Goal: Find specific page/section

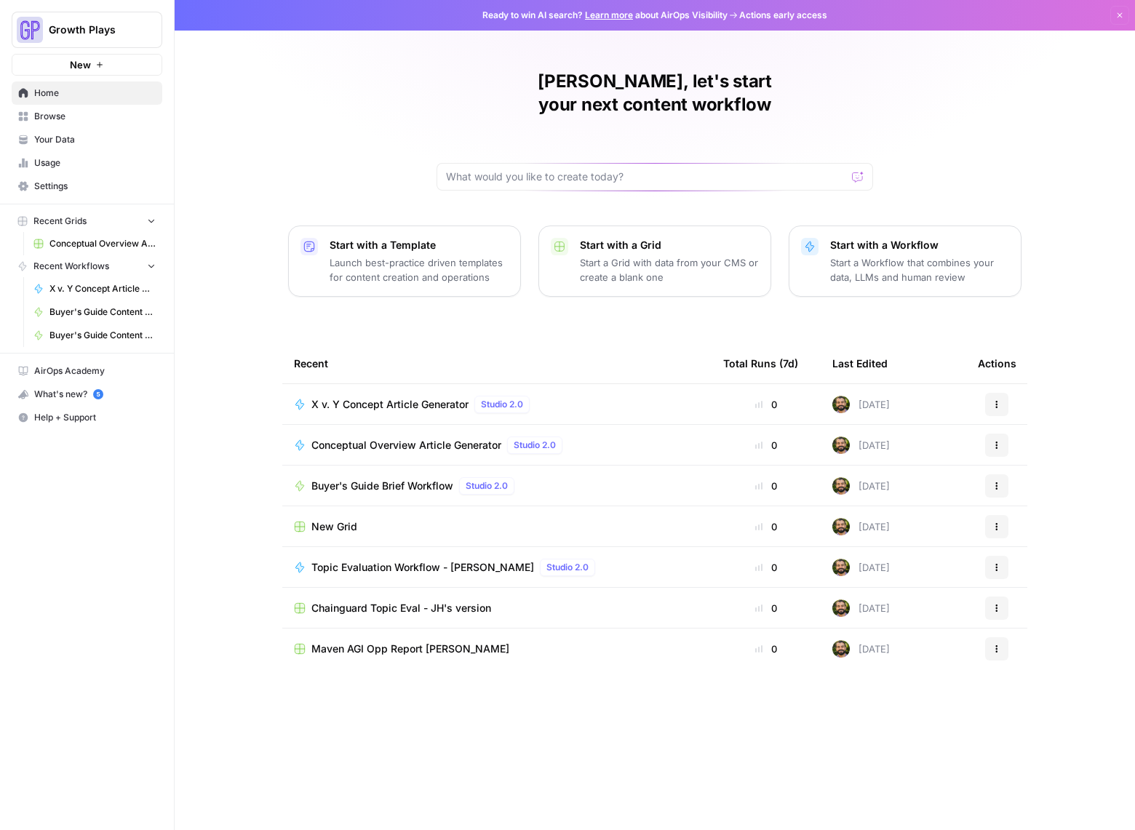
click at [71, 146] on link "Your Data" at bounding box center [87, 139] width 151 height 23
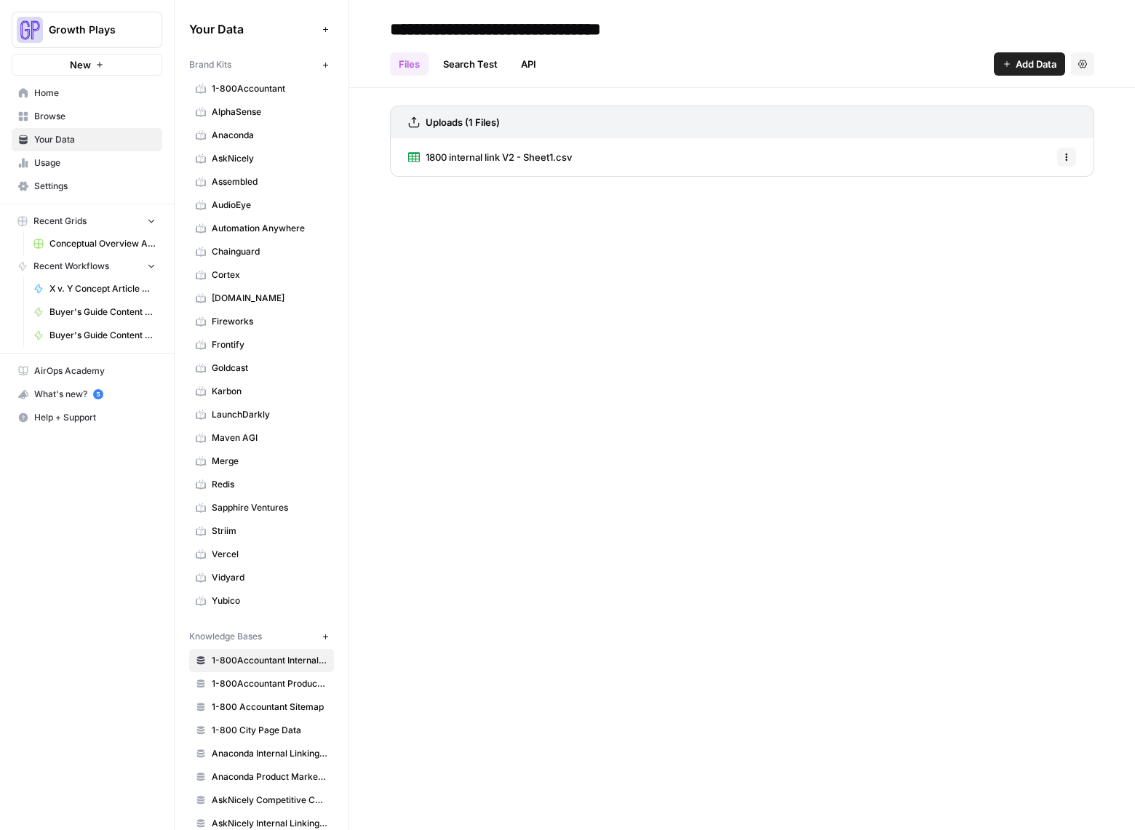
click at [230, 482] on span "Redis" at bounding box center [270, 484] width 116 height 13
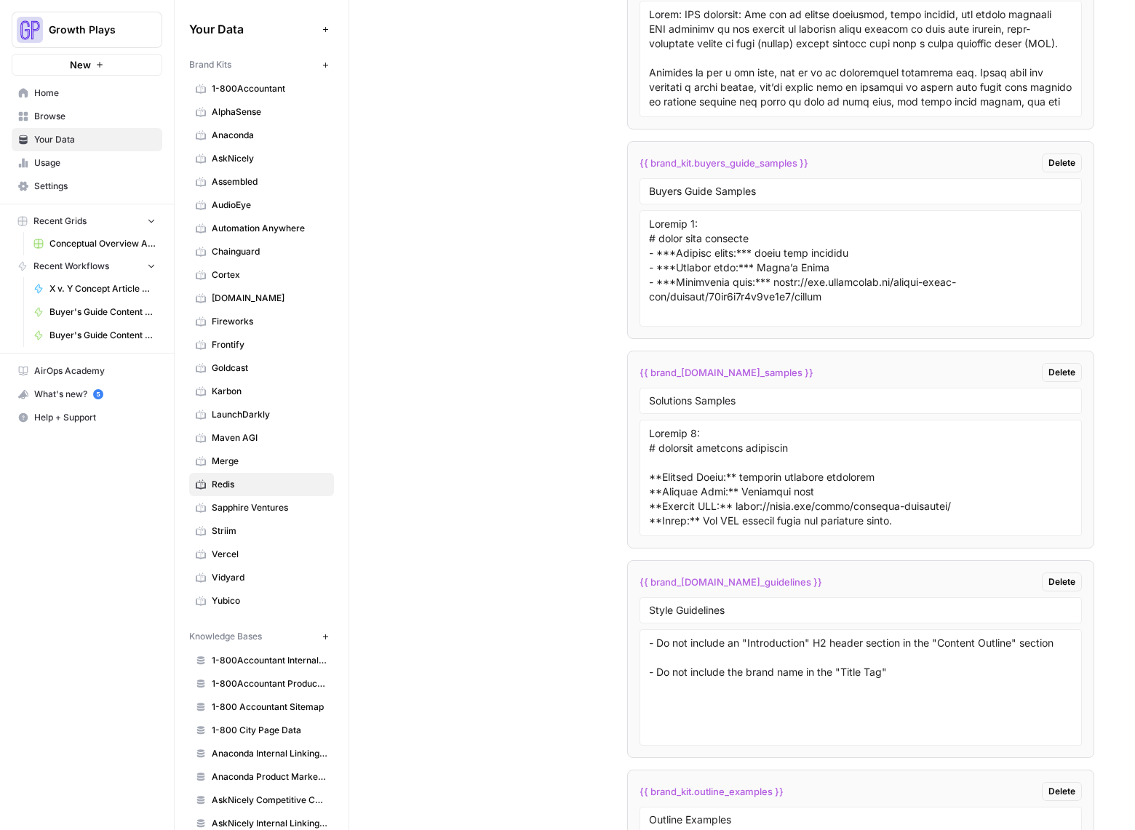
scroll to position [2422, 0]
